Goal: Information Seeking & Learning: Check status

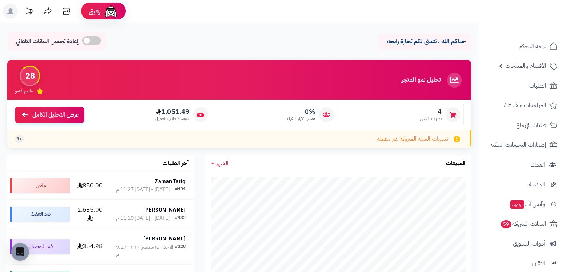
drag, startPoint x: 141, startPoint y: 110, endPoint x: 219, endPoint y: 103, distance: 78.1
click at [219, 103] on div "4 طلبات الشهر 0% معدل تكرار الشراء 1,051.49 متوسط طلب العميل عرض التحليل الكامل" at bounding box center [239, 115] width 464 height 30
click at [246, 109] on div "0% معدل تكرار الشراء" at bounding box center [276, 114] width 123 height 21
click at [437, 112] on span "4" at bounding box center [431, 112] width 22 height 8
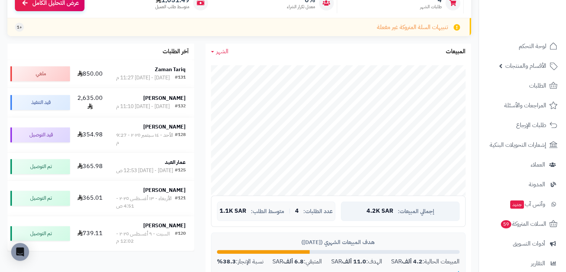
scroll to position [186, 0]
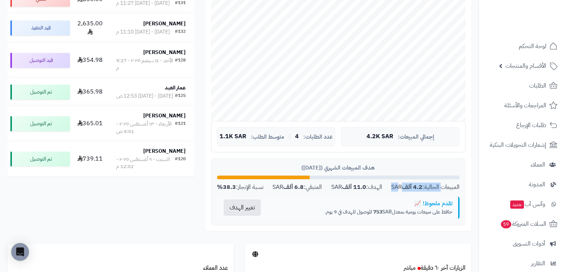
drag, startPoint x: 404, startPoint y: 186, endPoint x: 440, endPoint y: 183, distance: 35.5
click at [440, 183] on div "المبيعات الحالية: 4.2 ألف SAR" at bounding box center [425, 187] width 68 height 9
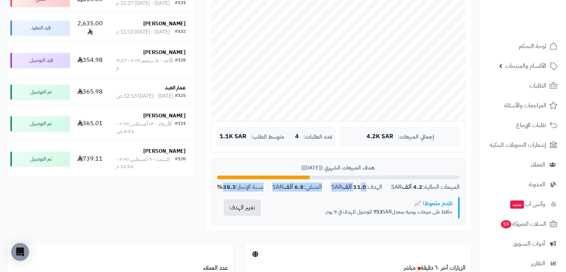
drag, startPoint x: 360, startPoint y: 189, endPoint x: 222, endPoint y: 183, distance: 137.8
click at [222, 183] on div "المبيعات الحالية: 4.2 ألف SAR الهدف: 11.0 ألف SAR المتبقي: 6.8 ألف SAR نسبة الإ…" at bounding box center [338, 187] width 243 height 9
click at [229, 188] on strong "38.3%" at bounding box center [226, 186] width 19 height 9
click at [146, 228] on div "تحليل نمو المتجر المرحلة الأولى 28 تقييم النمو 4 طلبات الشهر 0% معدل تكرار الشر…" at bounding box center [239, 59] width 475 height 370
